Goal: Task Accomplishment & Management: Complete application form

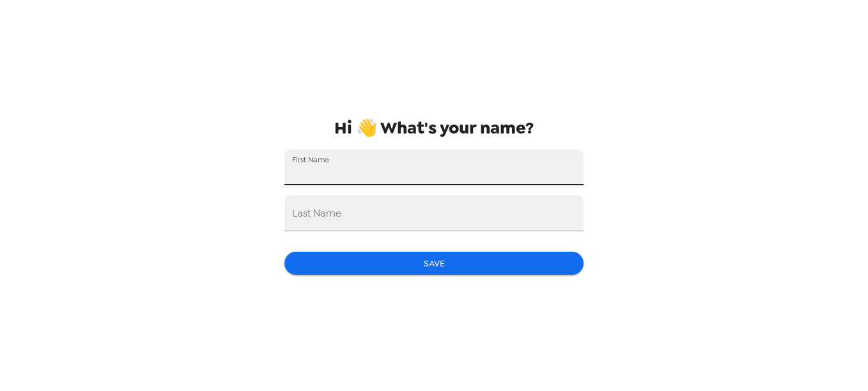
click at [353, 164] on input "First Name" at bounding box center [433, 168] width 299 height 36
type input "[PERSON_NAME]"
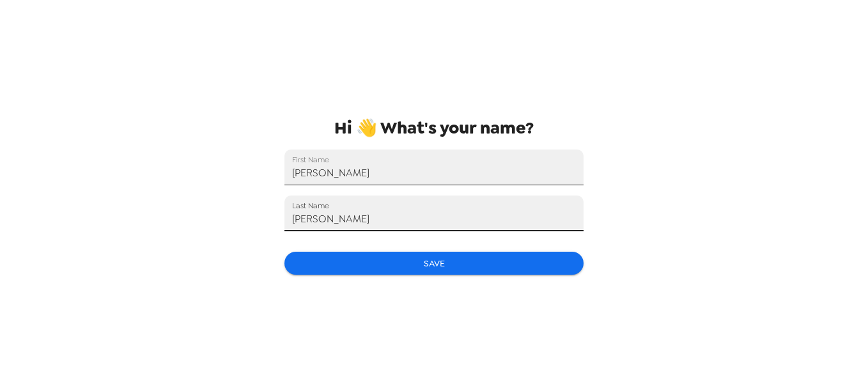
type input "[PERSON_NAME]"
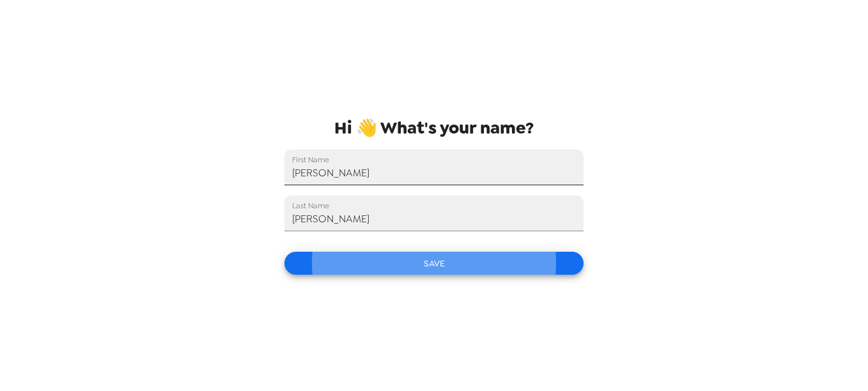
click at [284, 252] on button "Save" at bounding box center [433, 264] width 299 height 24
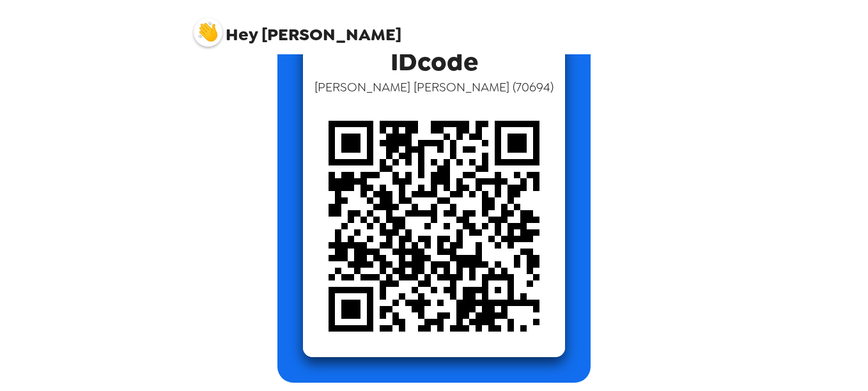
scroll to position [98, 0]
